Goal: Task Accomplishment & Management: Use online tool/utility

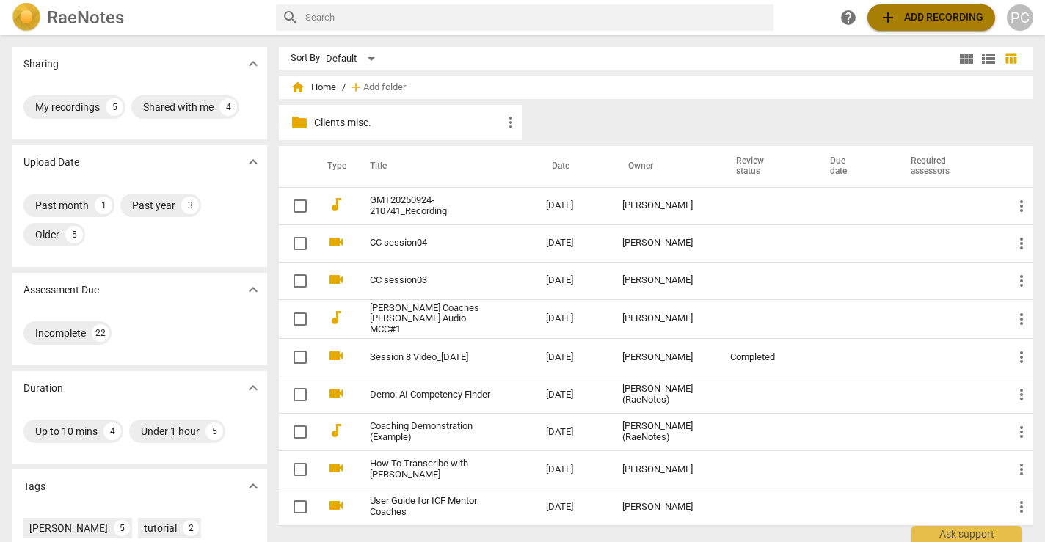
click at [933, 15] on span "add Add recording" at bounding box center [931, 18] width 104 height 18
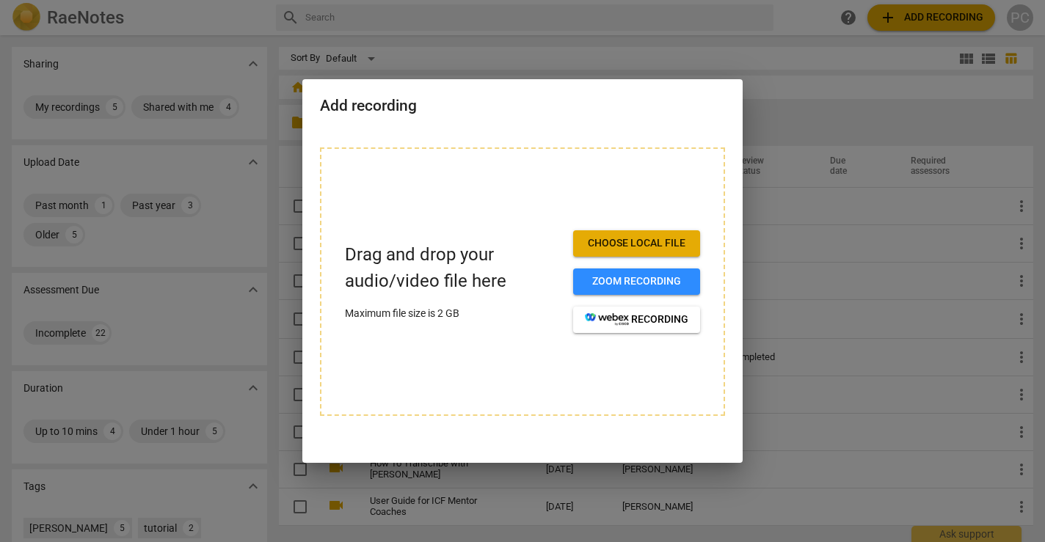
click at [656, 236] on span "Choose local file" at bounding box center [636, 243] width 103 height 15
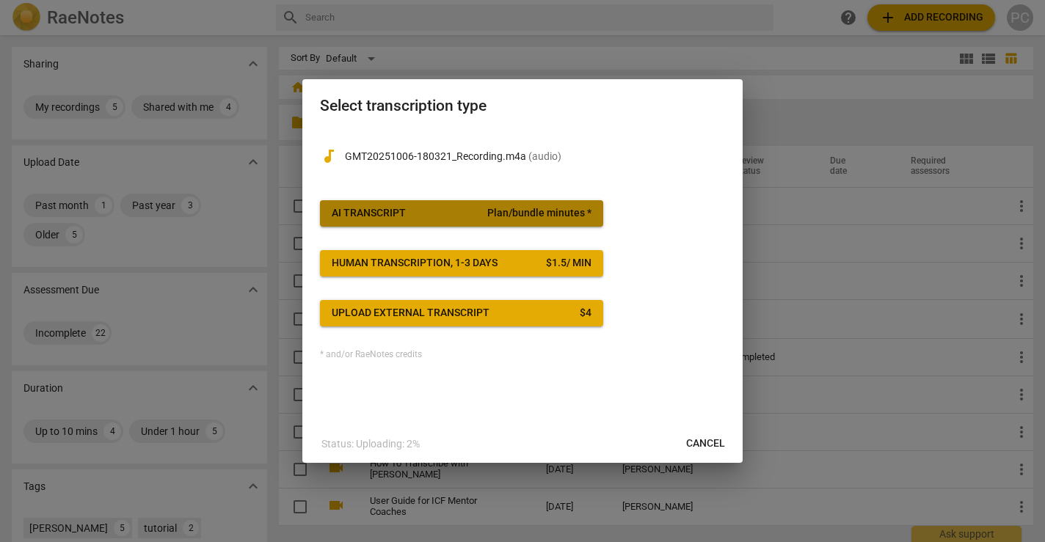
click at [473, 208] on span "AI Transcript Plan/bundle minutes *" at bounding box center [462, 213] width 260 height 15
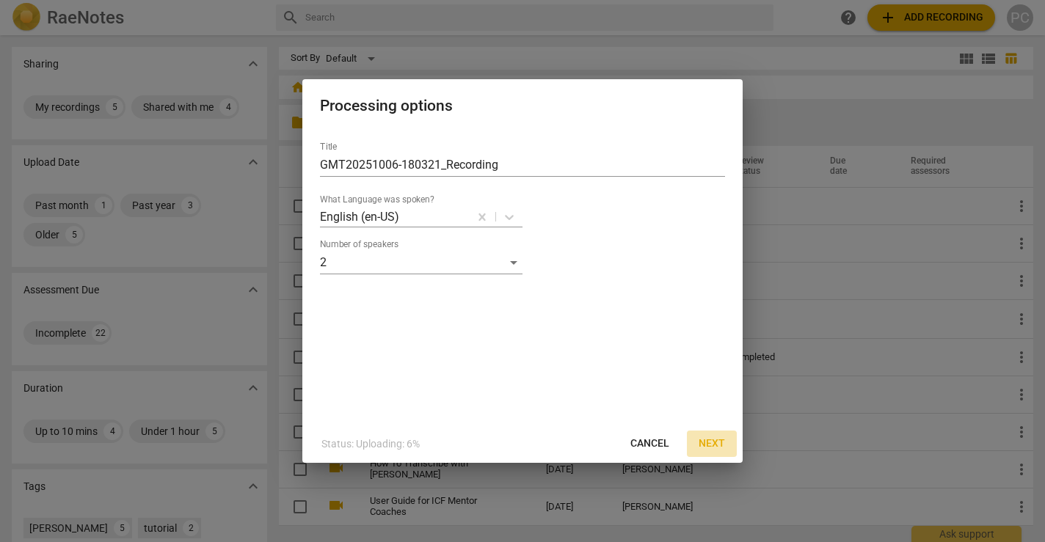
click at [714, 445] on span "Next" at bounding box center [711, 444] width 26 height 15
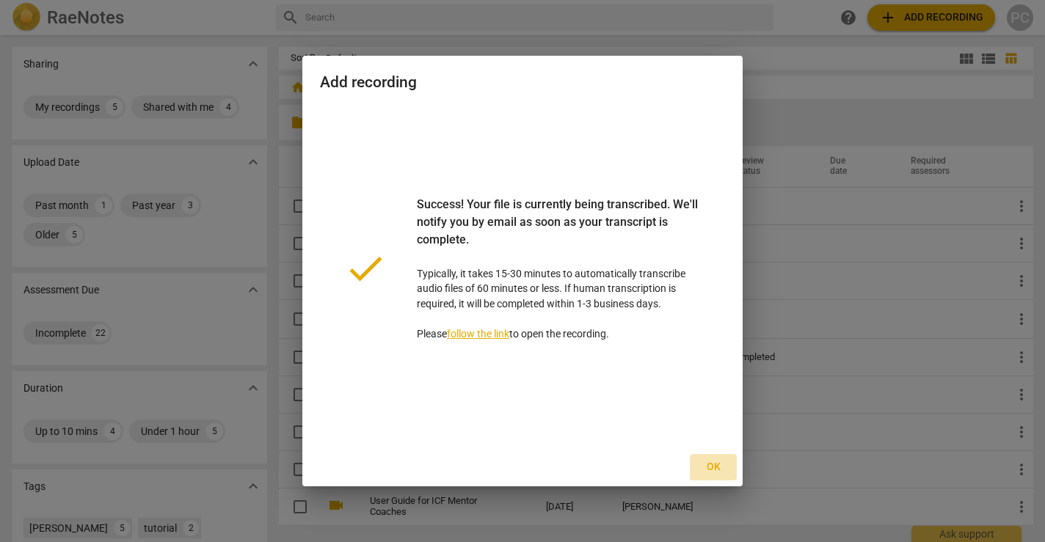
click at [715, 468] on span "Ok" at bounding box center [712, 467] width 23 height 15
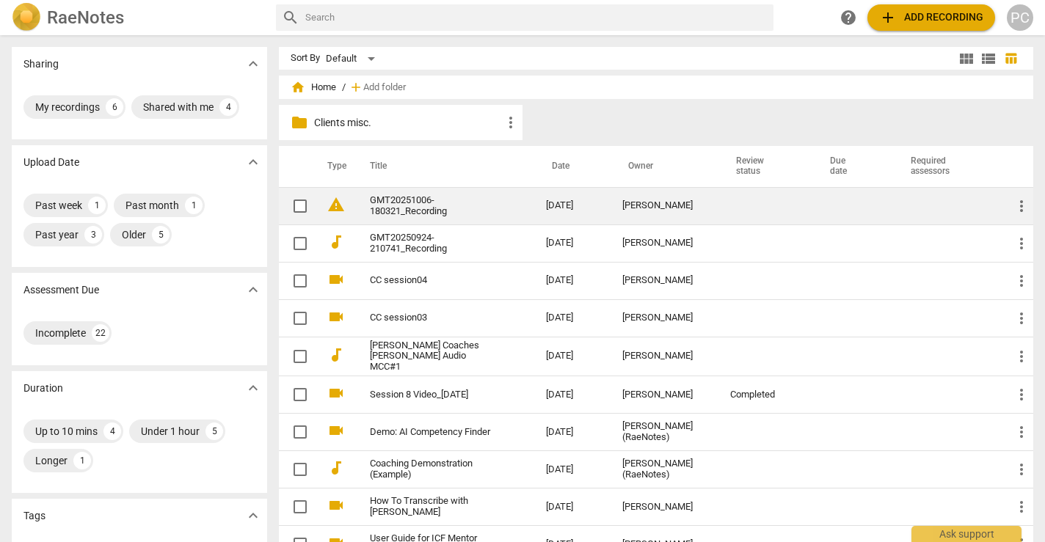
click at [400, 203] on link "GMT20251006-180321_Recording" at bounding box center [431, 206] width 123 height 22
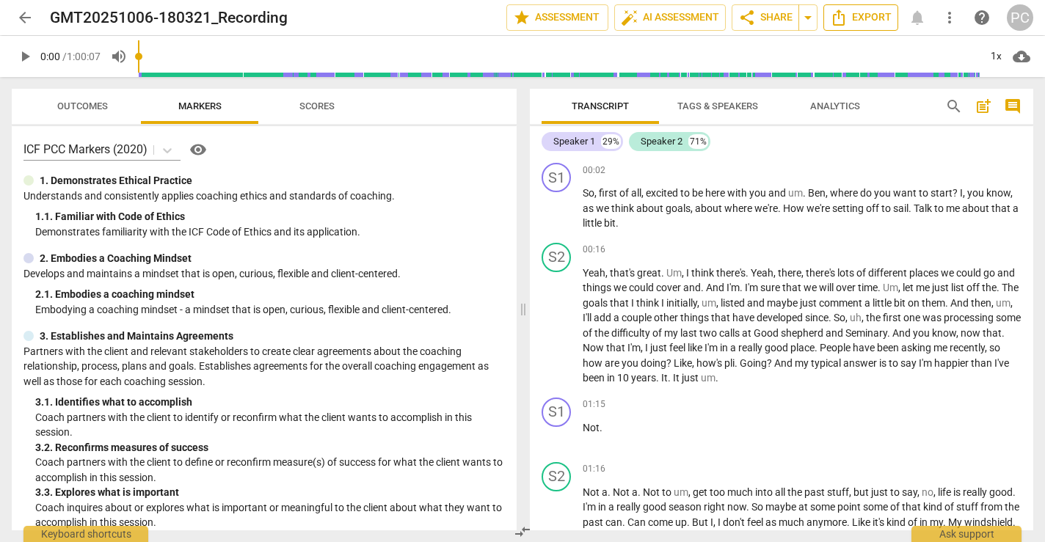
click at [865, 14] on span "Export" at bounding box center [861, 18] width 62 height 18
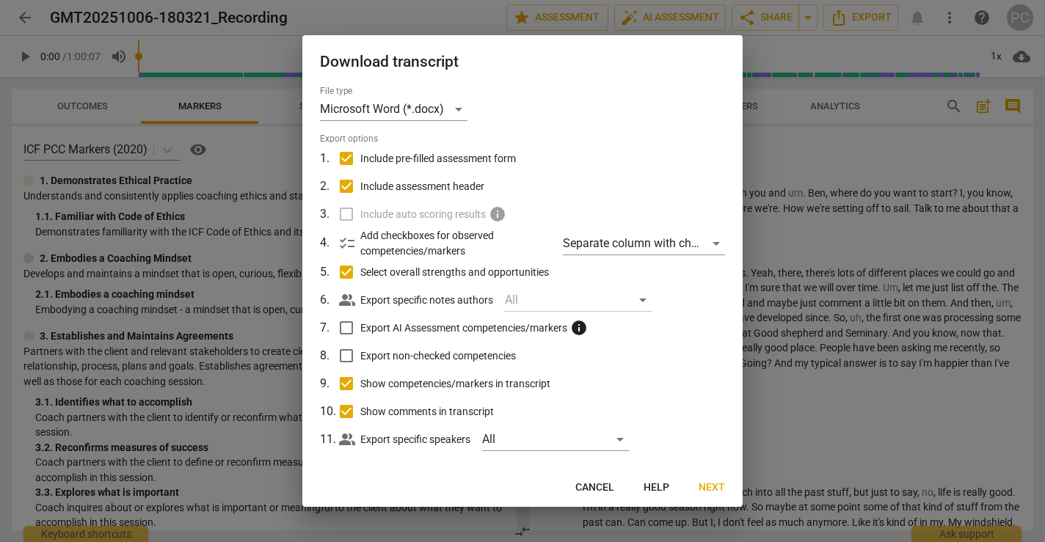
click at [712, 484] on span "Next" at bounding box center [711, 488] width 26 height 15
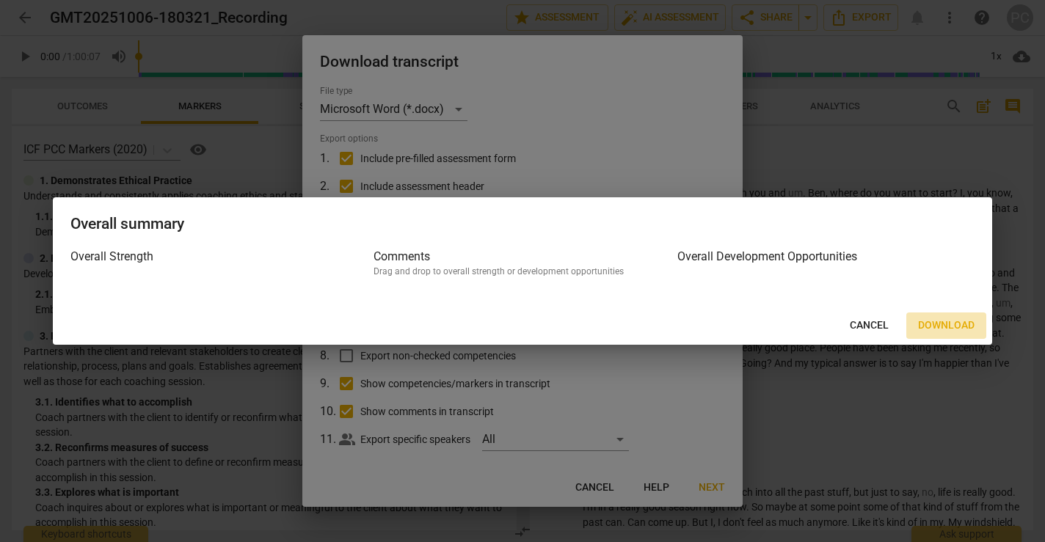
click at [941, 322] on span "Download" at bounding box center [946, 325] width 56 height 15
